Goal: Task Accomplishment & Management: Use online tool/utility

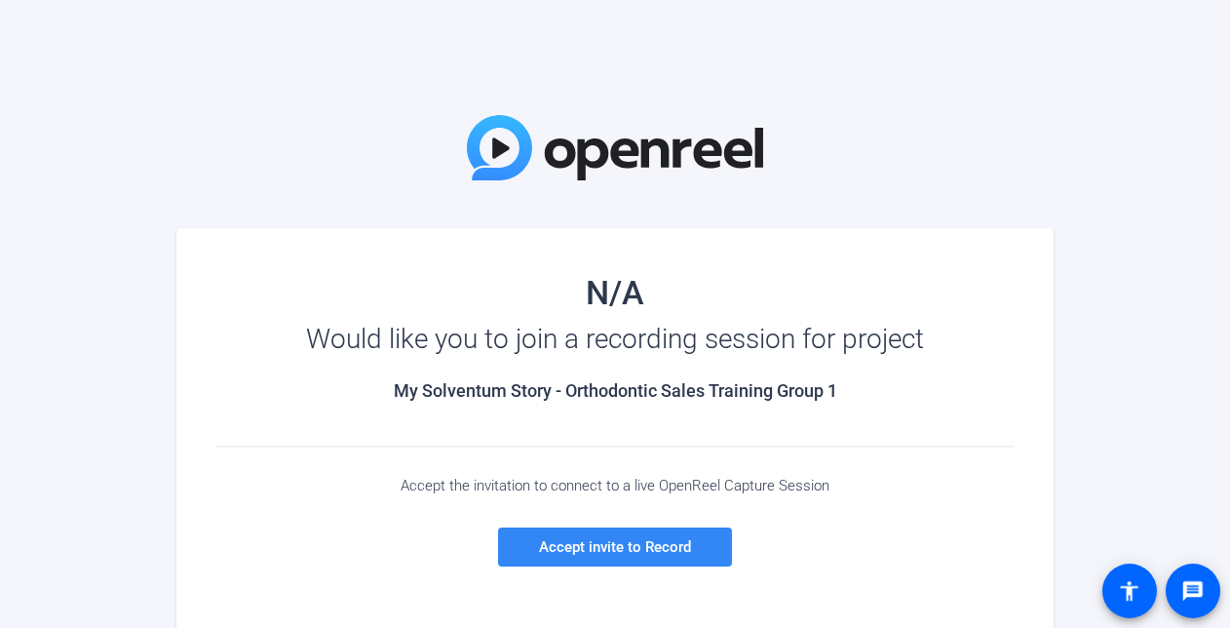
click at [592, 542] on span "Accept invite to Record" at bounding box center [615, 547] width 152 height 18
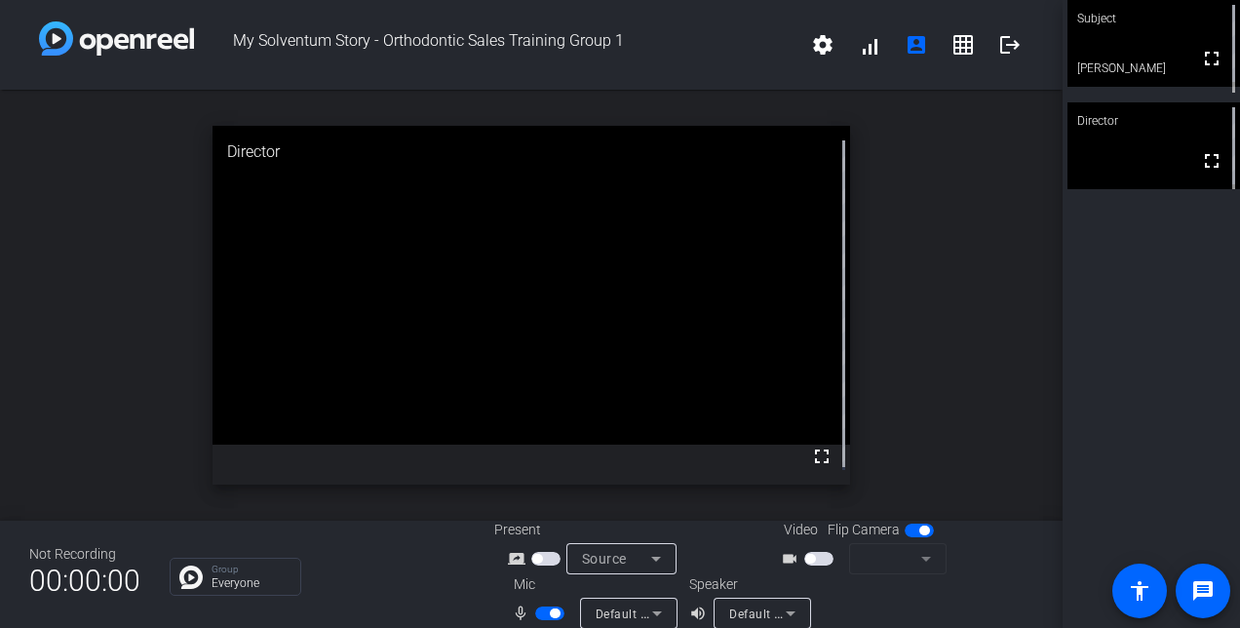
click at [817, 556] on span "button" at bounding box center [818, 559] width 29 height 14
click at [918, 563] on mat-form-field at bounding box center [897, 558] width 97 height 31
click at [821, 557] on span "button" at bounding box center [818, 559] width 29 height 14
click at [807, 557] on span "button" at bounding box center [810, 559] width 10 height 10
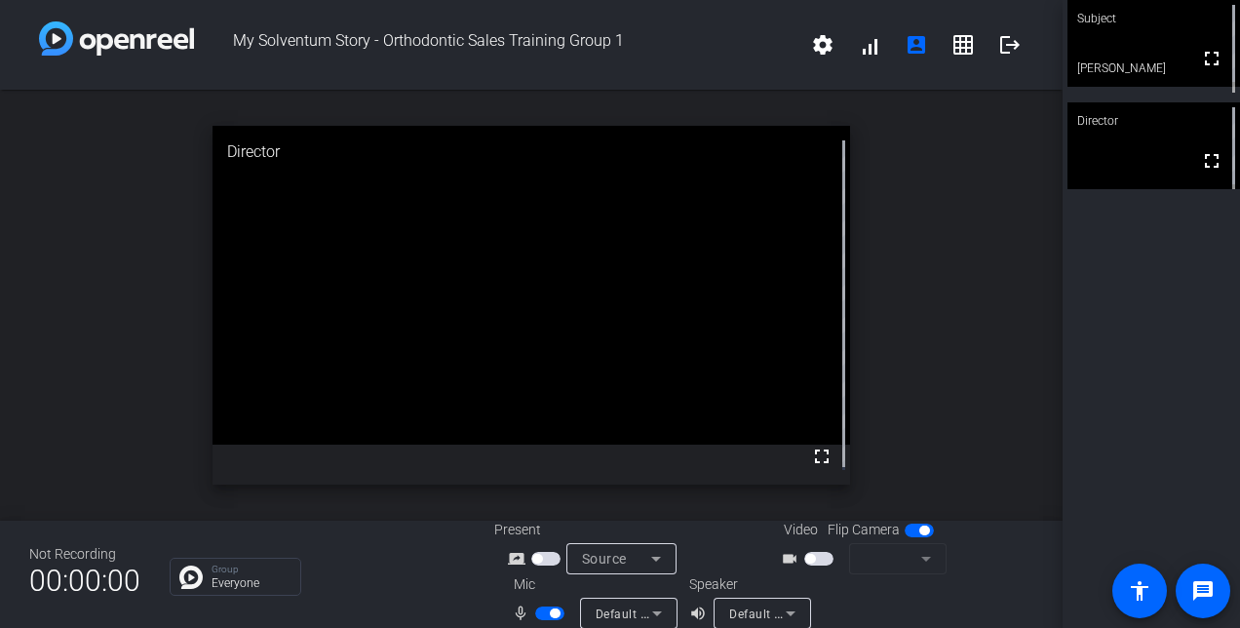
click at [807, 557] on span "button" at bounding box center [810, 559] width 10 height 10
click at [817, 554] on span "button" at bounding box center [818, 559] width 29 height 14
click at [907, 532] on span "button" at bounding box center [919, 531] width 29 height 14
click at [907, 530] on span "button" at bounding box center [911, 530] width 10 height 10
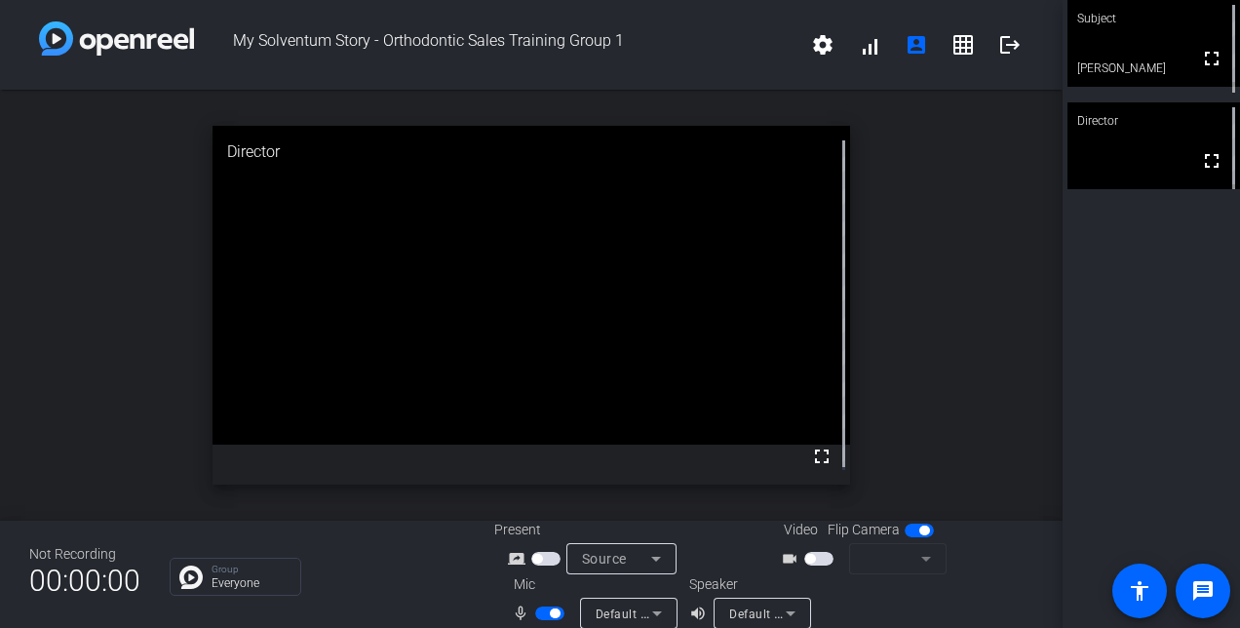
click at [813, 555] on span "button" at bounding box center [818, 559] width 29 height 14
click at [816, 555] on span "button" at bounding box center [818, 559] width 29 height 14
click at [815, 558] on span "button" at bounding box center [818, 559] width 29 height 14
click at [814, 558] on span "button" at bounding box center [818, 559] width 29 height 14
click at [921, 548] on mat-form-field at bounding box center [897, 558] width 97 height 31
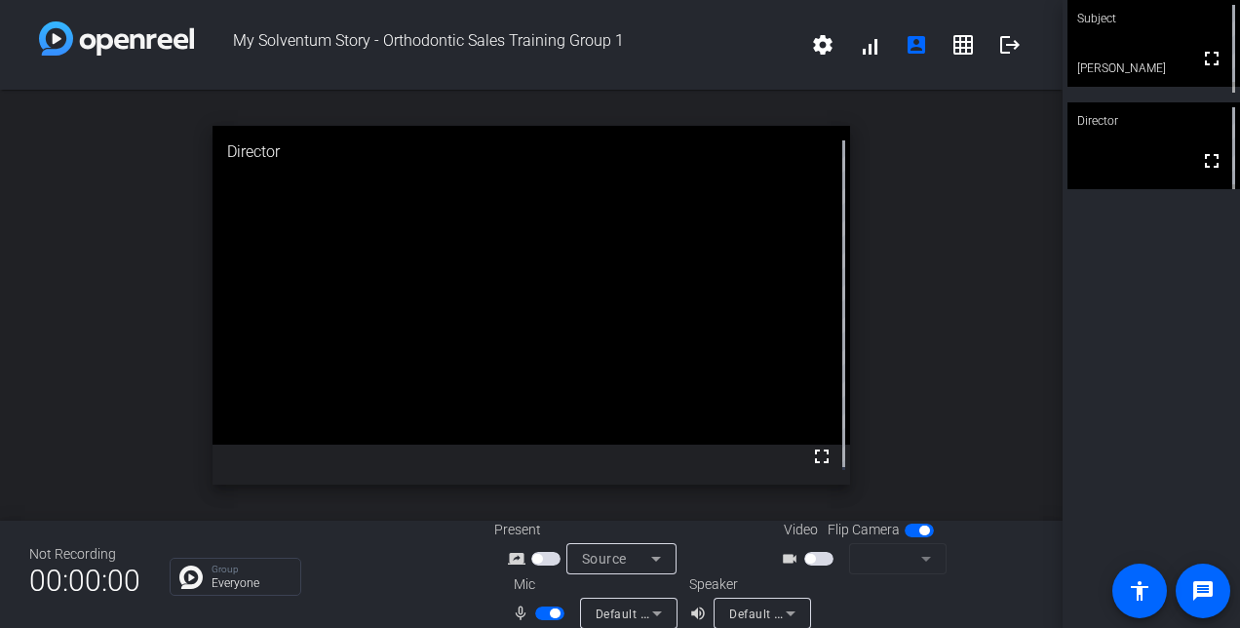
click at [918, 554] on mat-form-field at bounding box center [897, 558] width 97 height 31
click at [819, 552] on span "button" at bounding box center [818, 559] width 29 height 14
click at [818, 556] on span "button" at bounding box center [818, 559] width 29 height 14
click at [911, 534] on span "button" at bounding box center [919, 531] width 29 height 14
click at [809, 558] on span "button" at bounding box center [818, 559] width 29 height 14
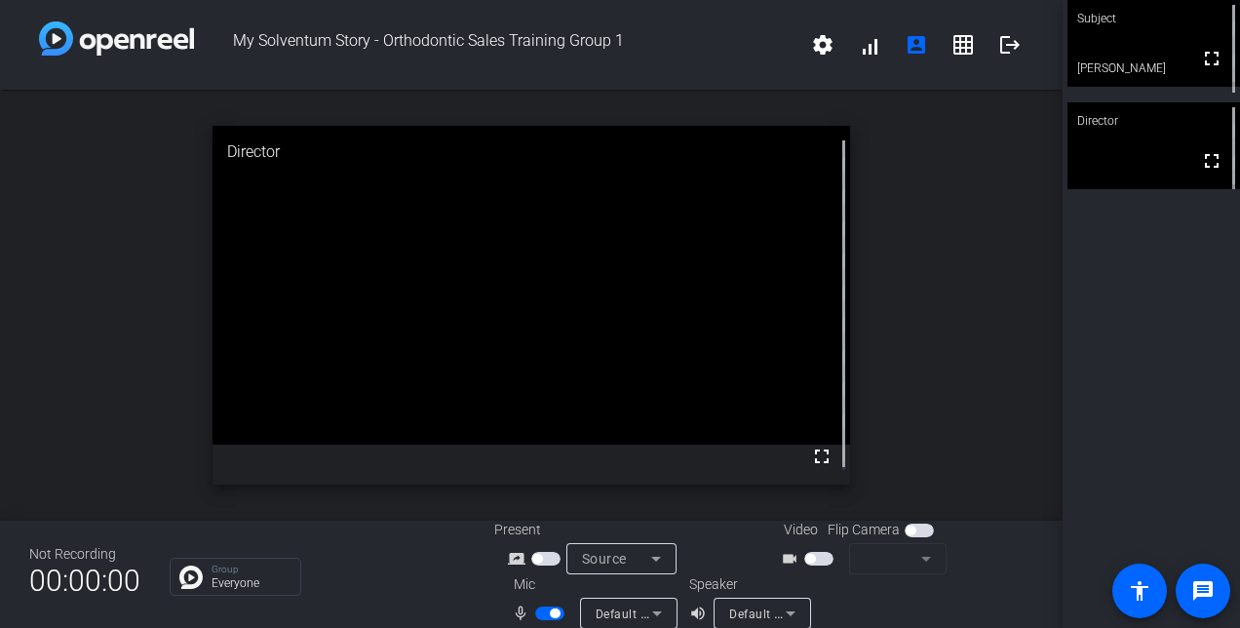
click at [815, 558] on span "button" at bounding box center [818, 559] width 29 height 14
click at [808, 553] on span "button" at bounding box center [818, 559] width 29 height 14
click at [808, 551] on mat-slide-toggle at bounding box center [820, 558] width 33 height 20
click at [540, 613] on span "button" at bounding box center [549, 613] width 29 height 14
click at [546, 610] on span "button" at bounding box center [549, 613] width 29 height 14
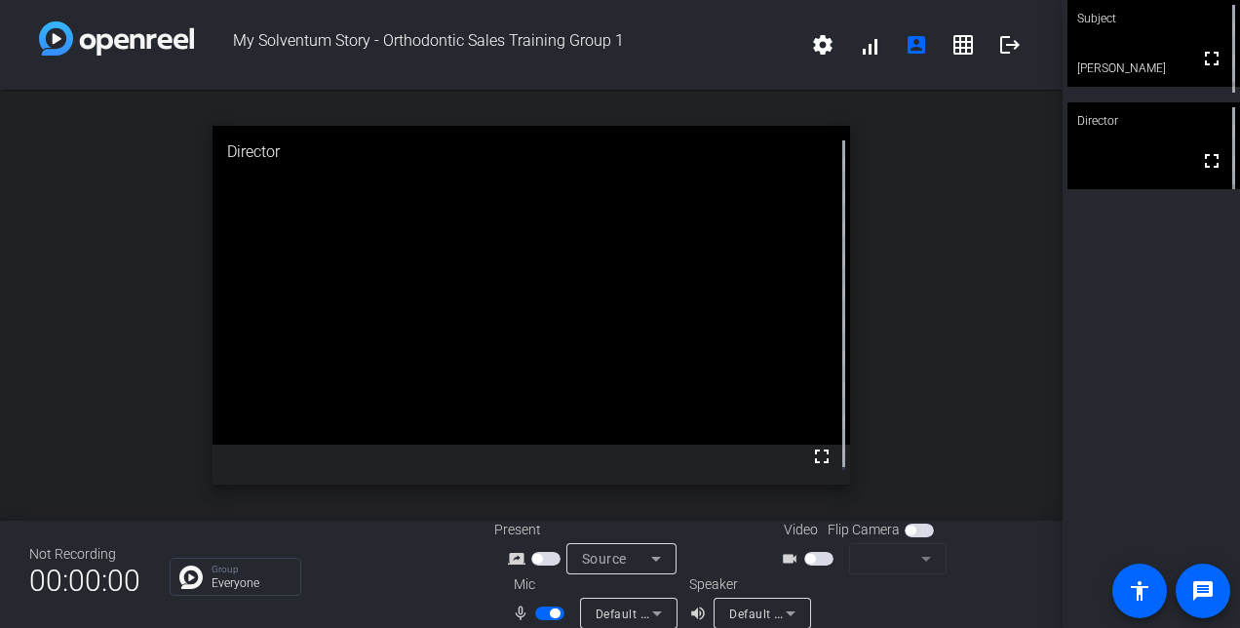
click at [821, 561] on span "button" at bounding box center [818, 559] width 29 height 14
click at [817, 560] on span "button" at bounding box center [818, 559] width 29 height 14
click at [547, 560] on span "button" at bounding box center [545, 559] width 29 height 14
